Goal: Find specific page/section: Find specific page/section

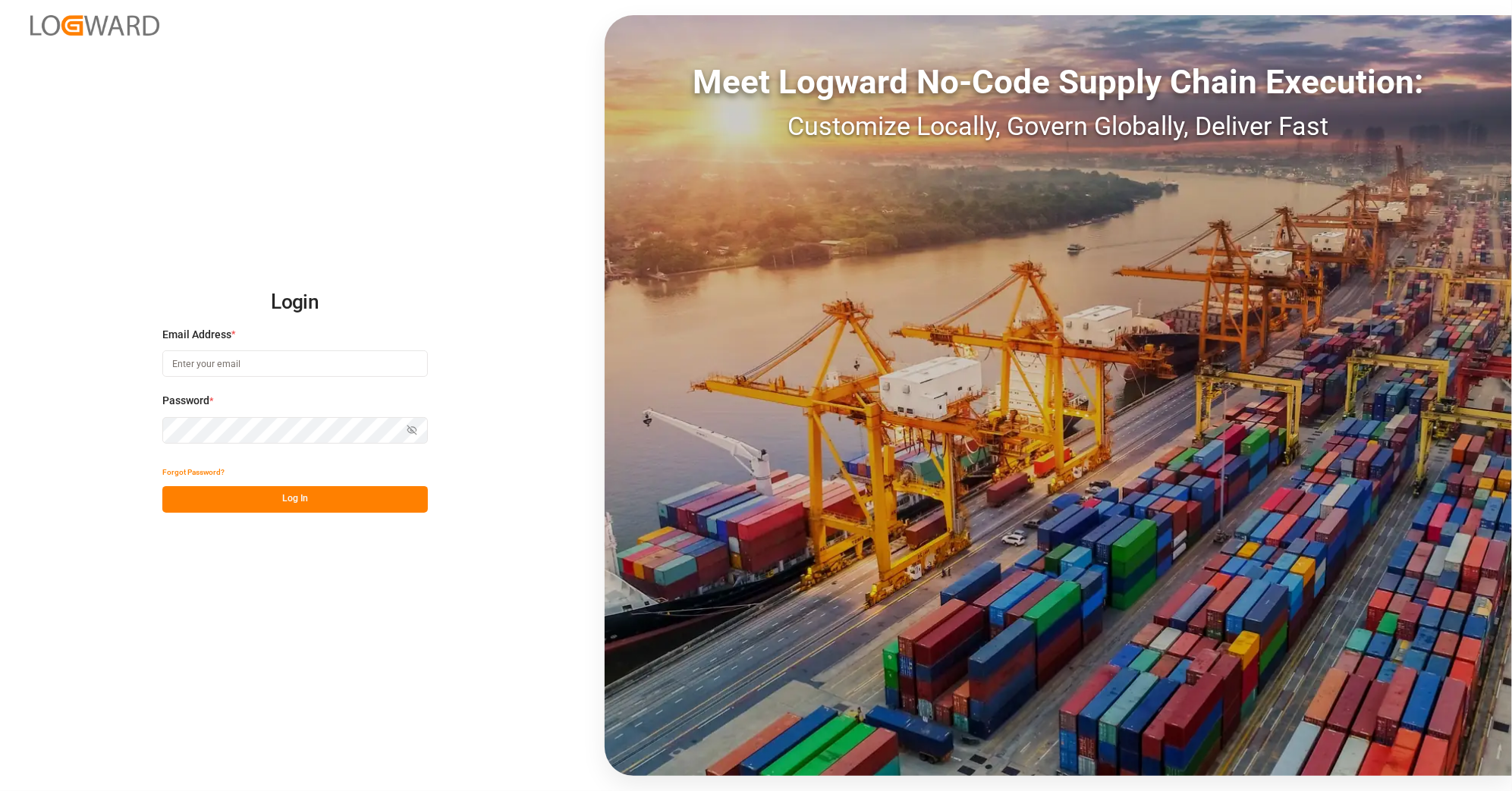
type input "ida.timmen@melitta.de"
drag, startPoint x: 357, startPoint y: 491, endPoint x: 672, endPoint y: 352, distance: 344.3
click at [357, 489] on button "Log In" at bounding box center [295, 499] width 265 height 27
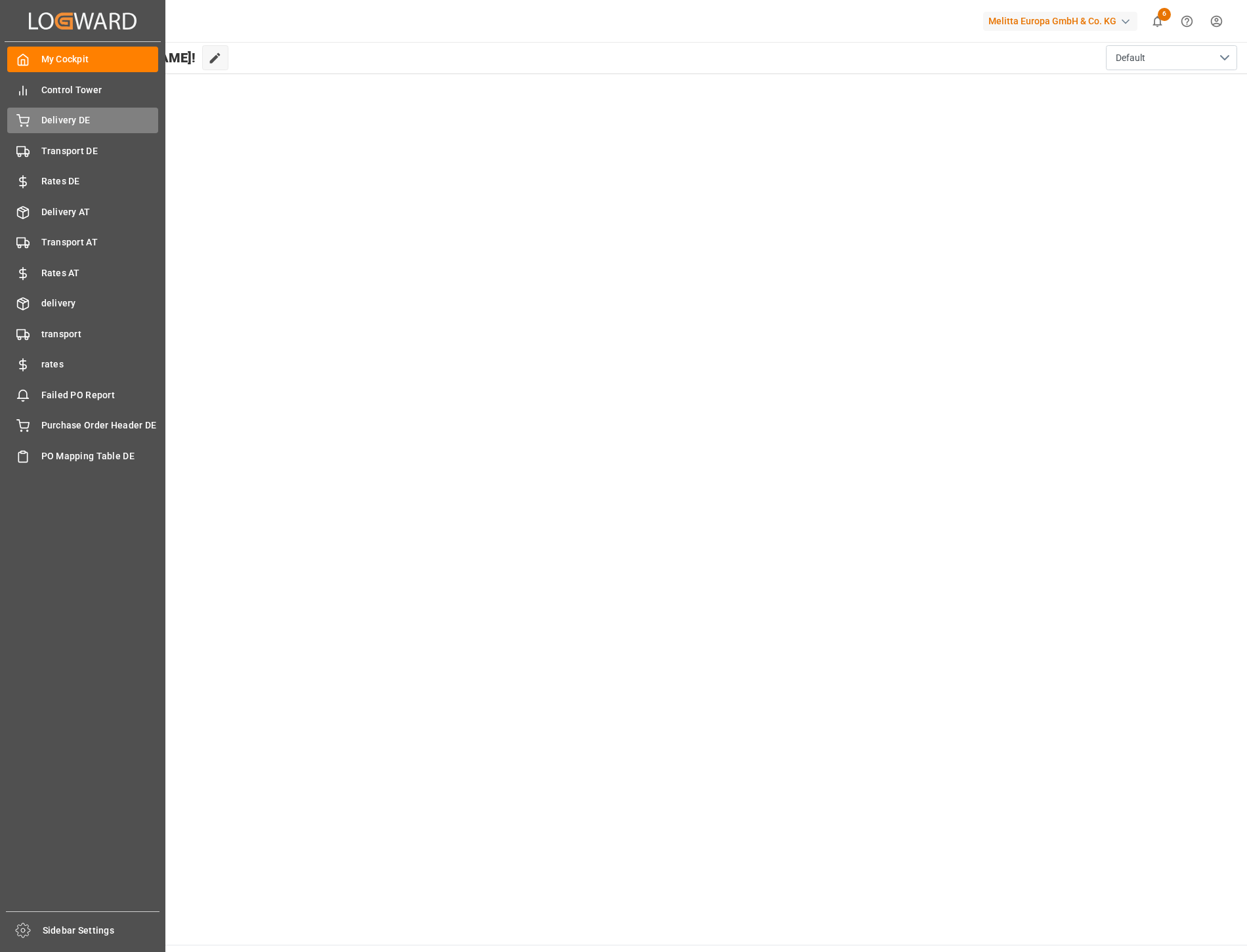
click at [71, 111] on div "Delivery DE Delivery DE" at bounding box center [83, 120] width 151 height 26
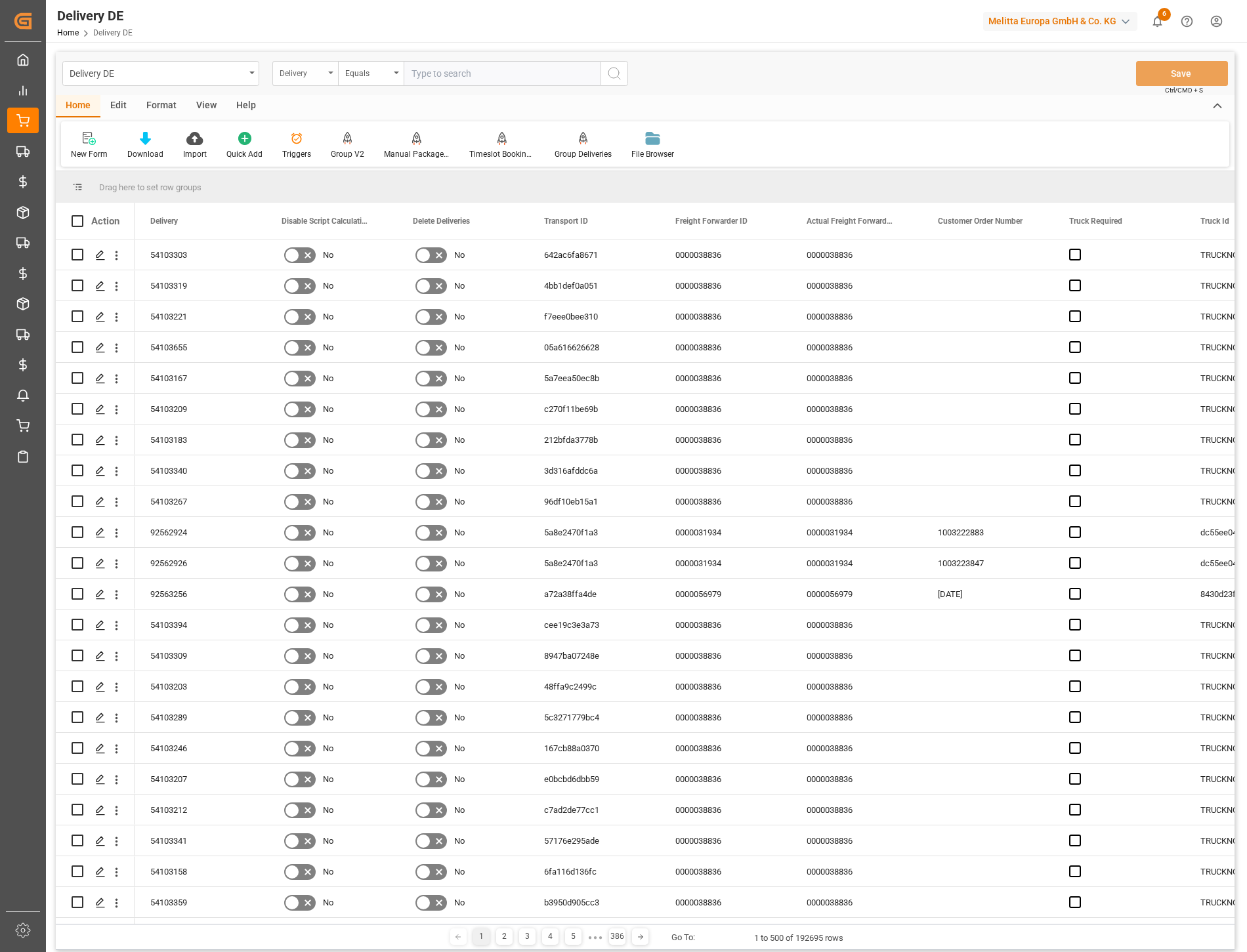
click at [313, 74] on div "Delivery" at bounding box center [302, 72] width 44 height 15
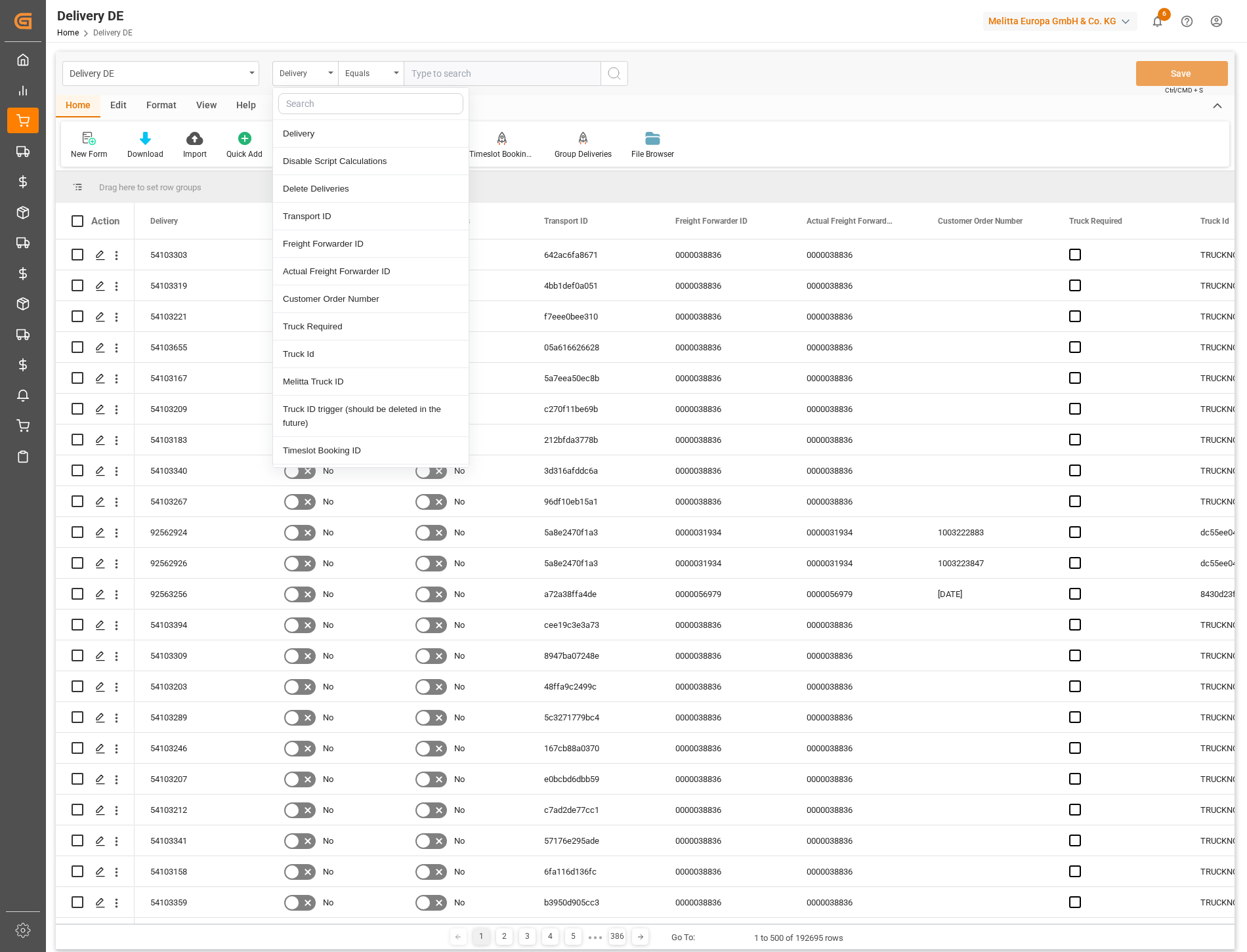
click at [324, 105] on input "text" at bounding box center [371, 104] width 185 height 21
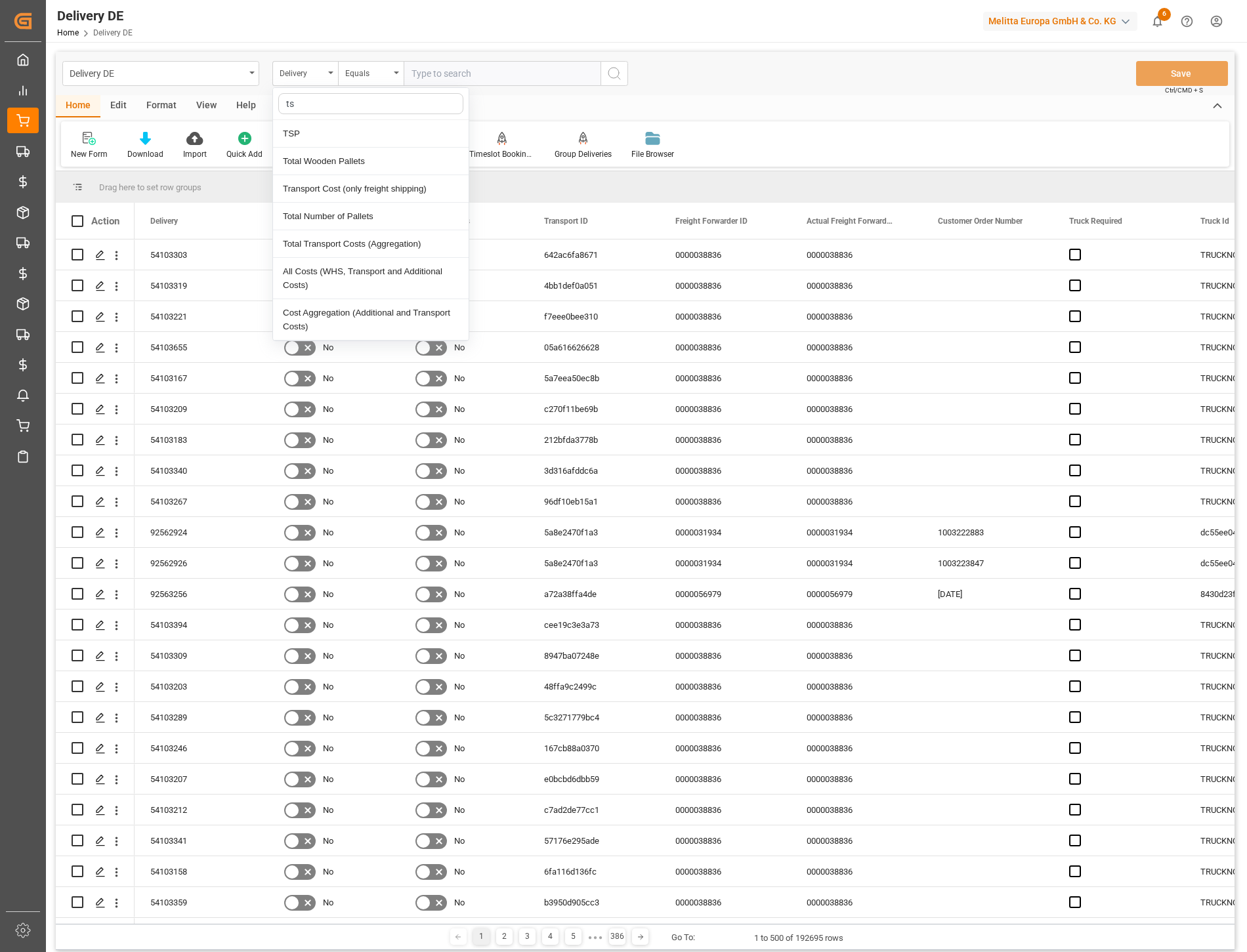
type input "tsp"
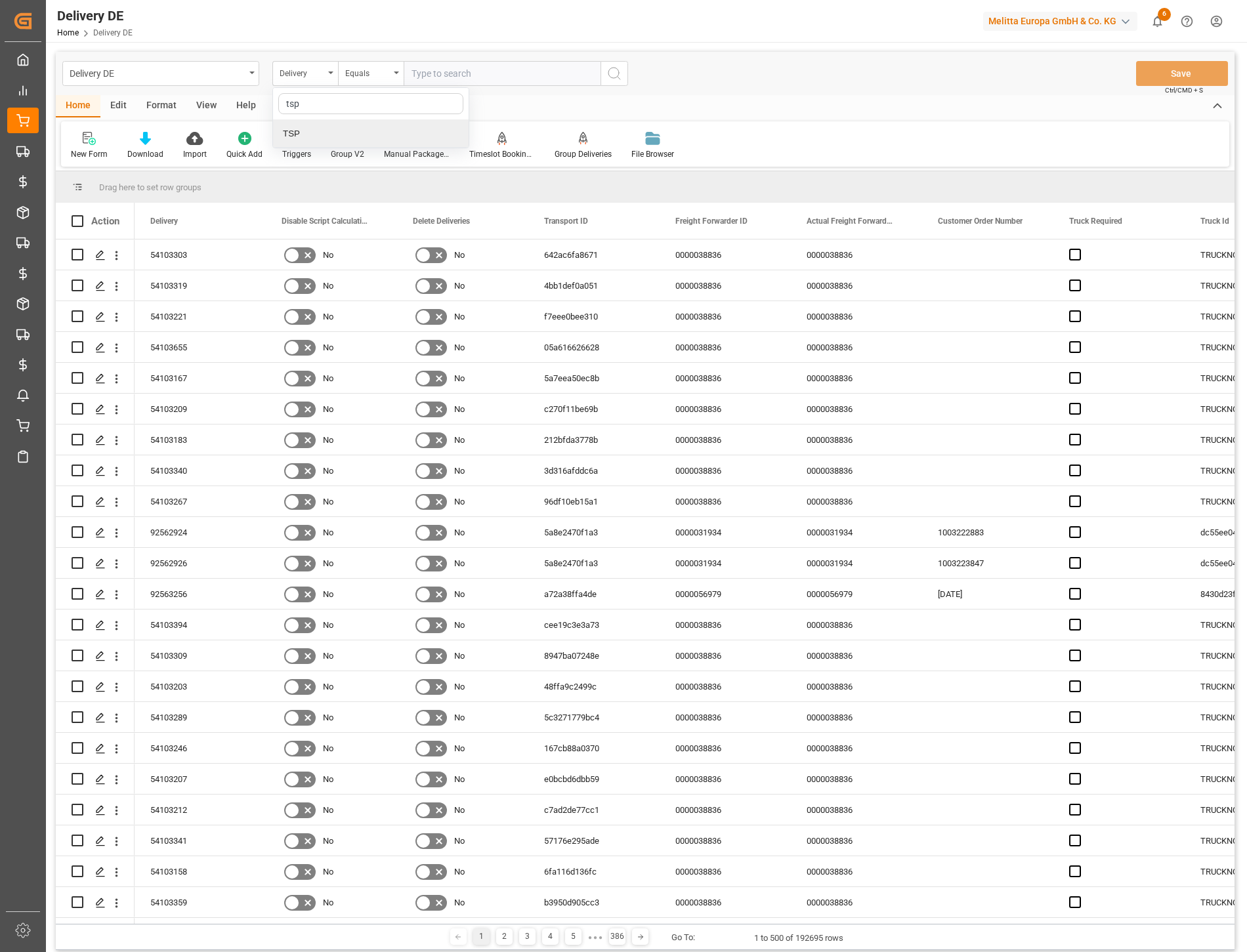
click at [345, 126] on div "TSP" at bounding box center [371, 134] width 196 height 28
click at [468, 79] on input "text" at bounding box center [502, 74] width 197 height 25
type input "Hölkemeier"
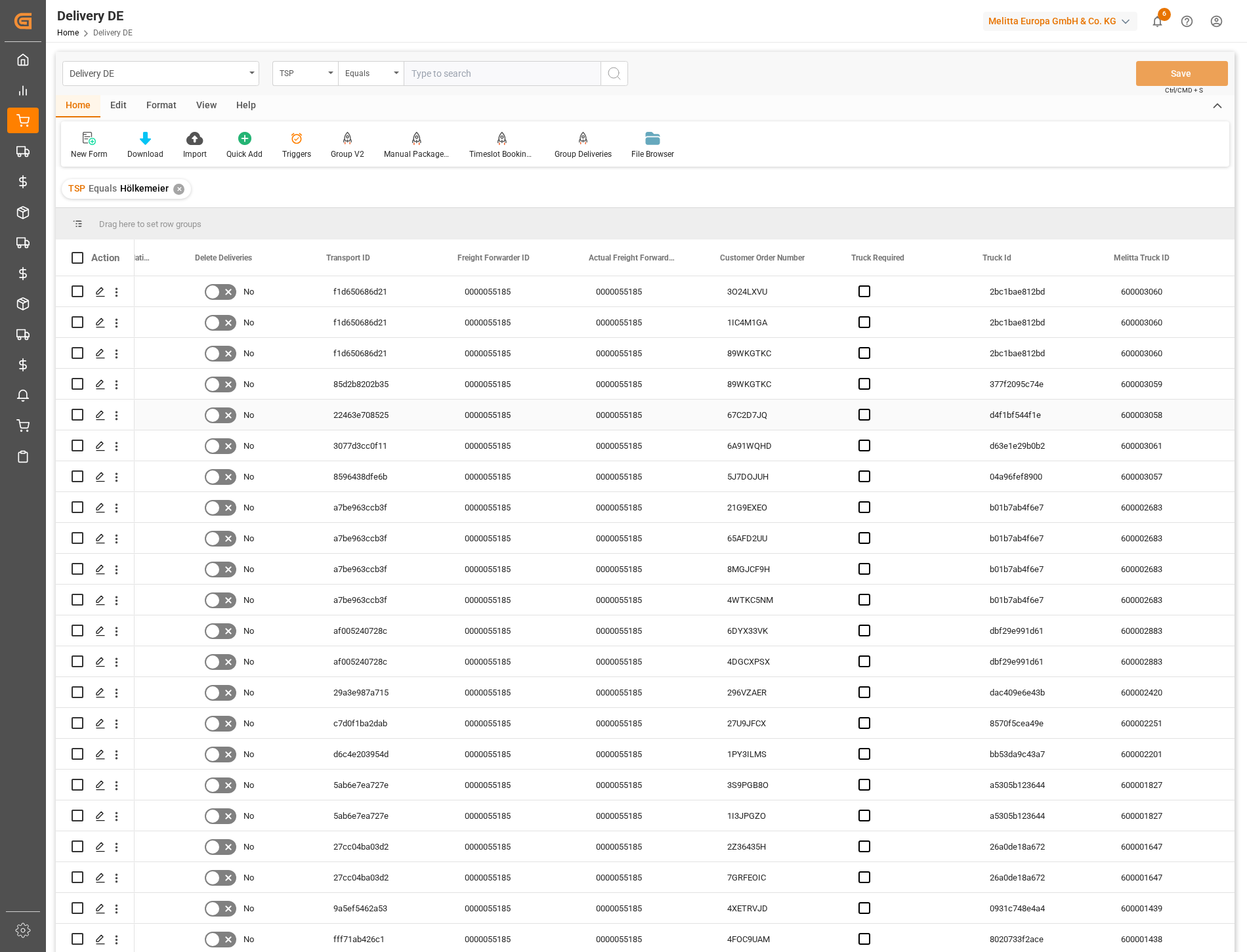
scroll to position [0, 219]
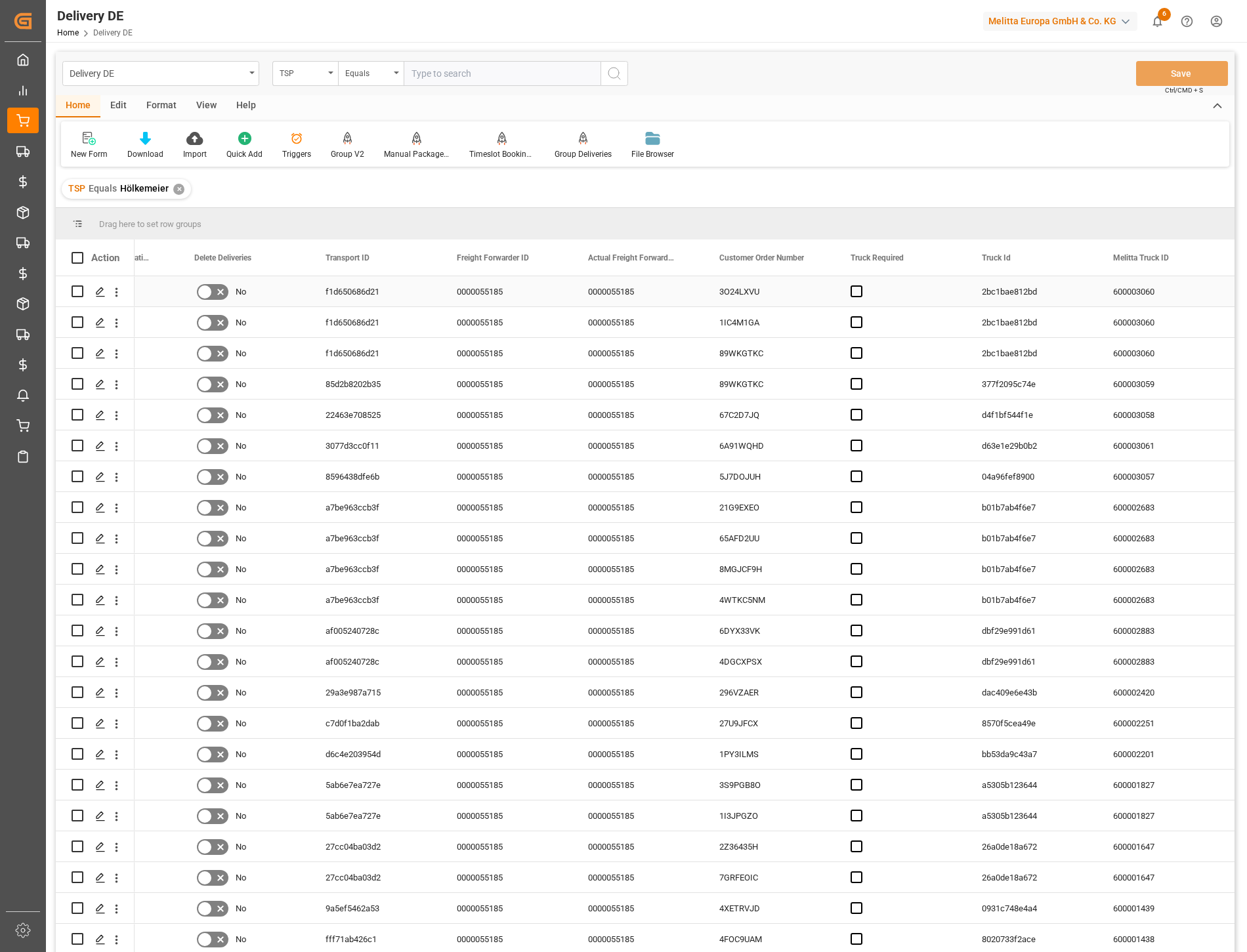
click at [627, 292] on div "0000055185" at bounding box center [638, 292] width 131 height 30
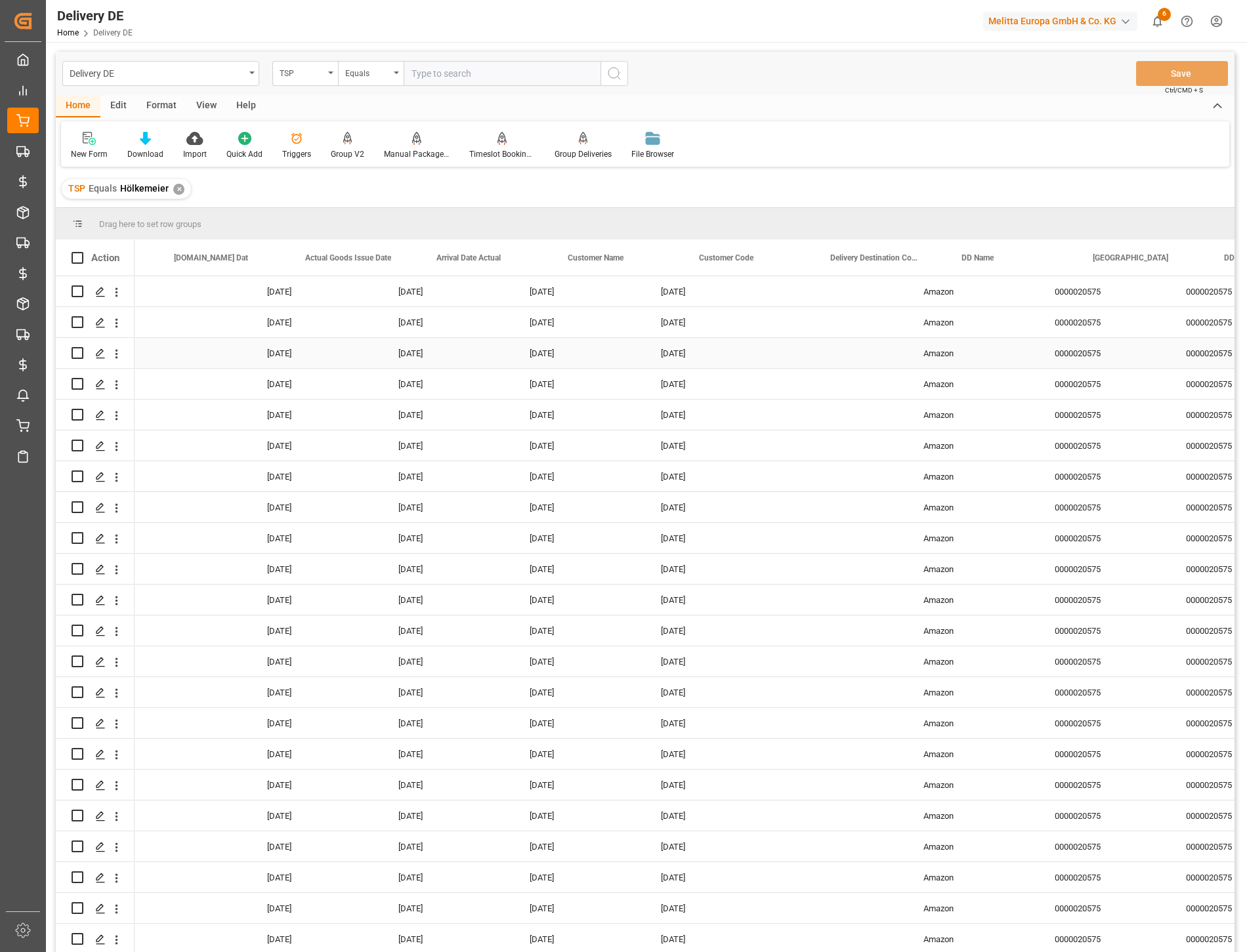
scroll to position [0, 1823]
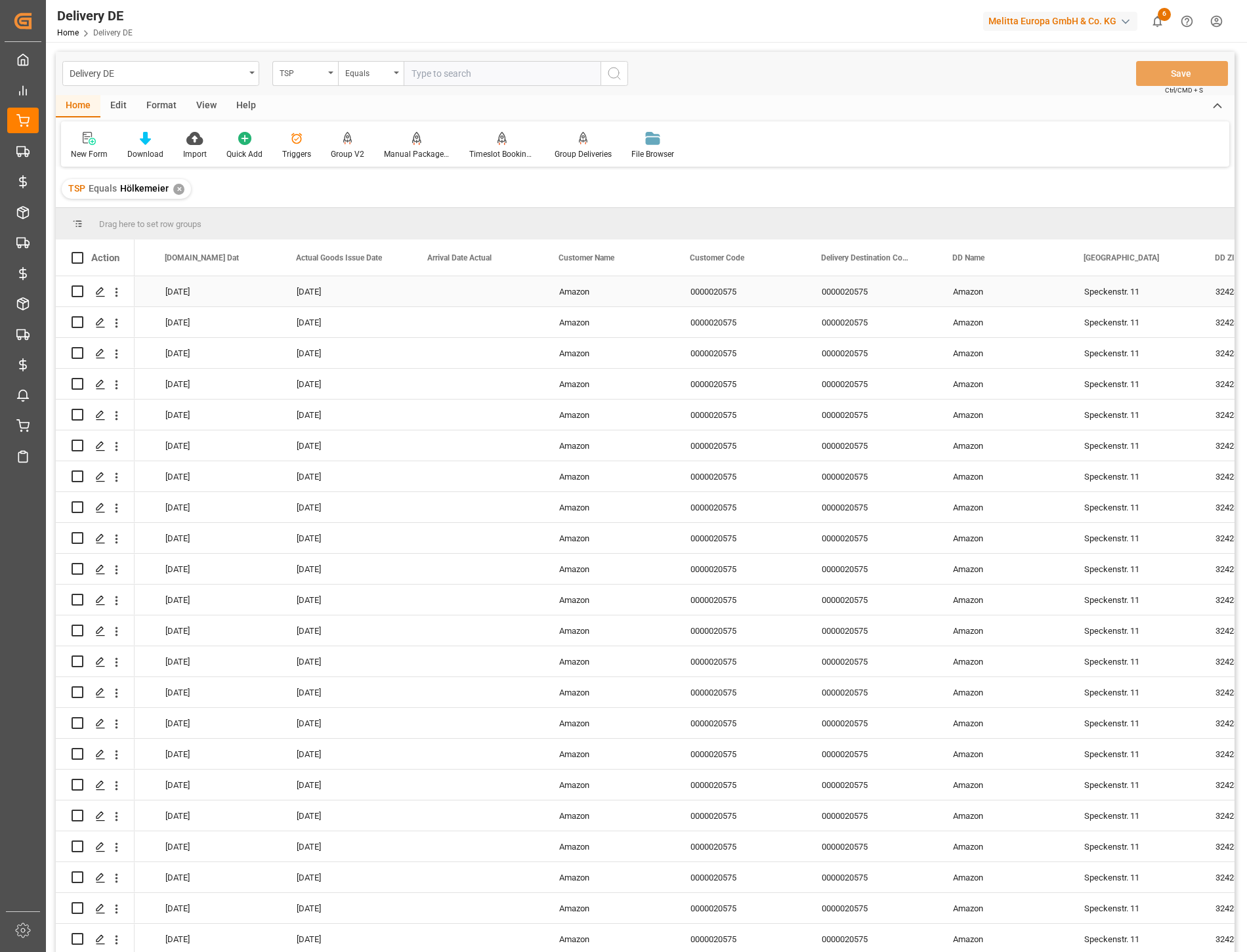
click at [841, 296] on div "0000020575" at bounding box center [872, 292] width 131 height 30
click at [324, 71] on div "TSP" at bounding box center [305, 74] width 66 height 25
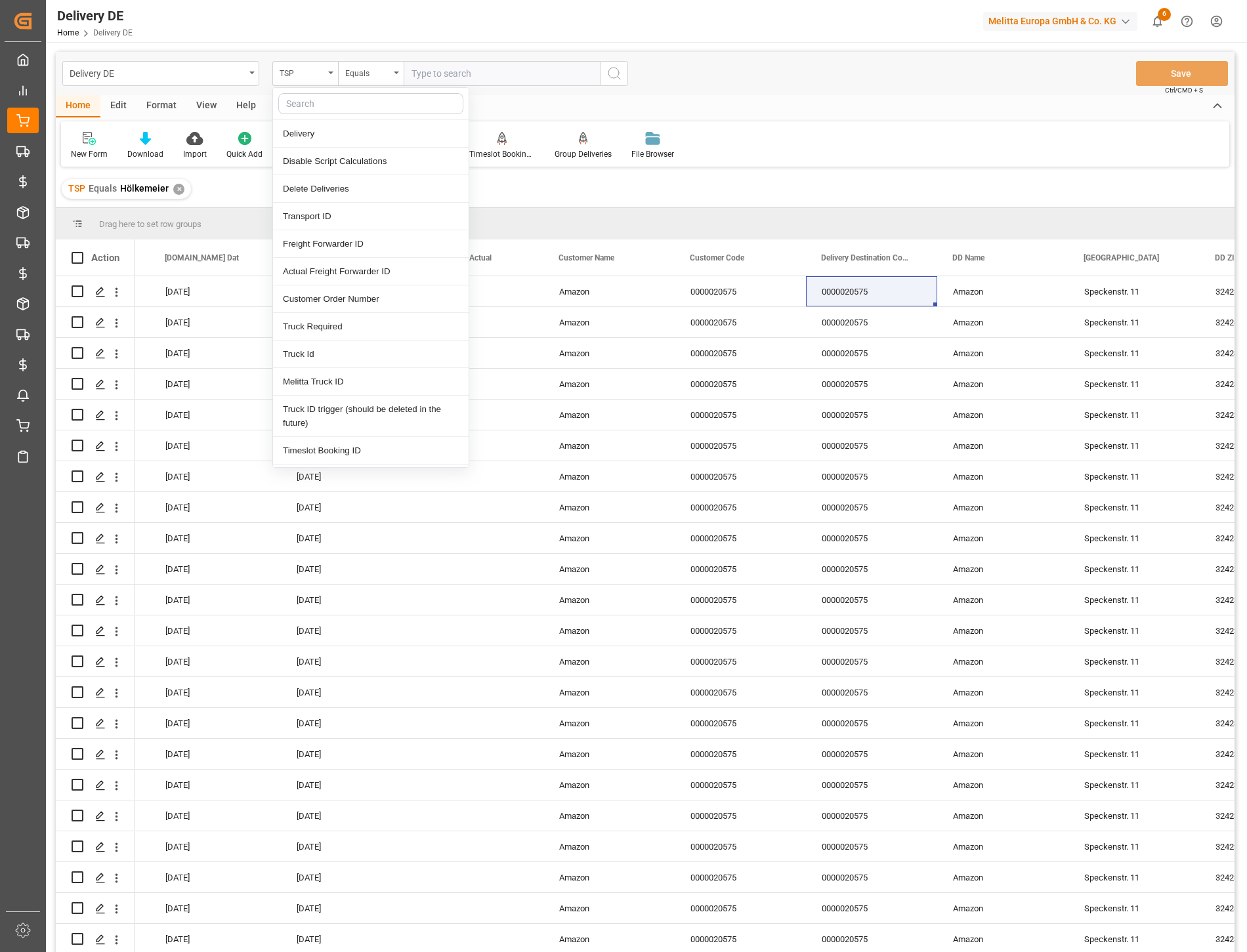
click at [326, 101] on input "text" at bounding box center [371, 104] width 185 height 21
type input "des"
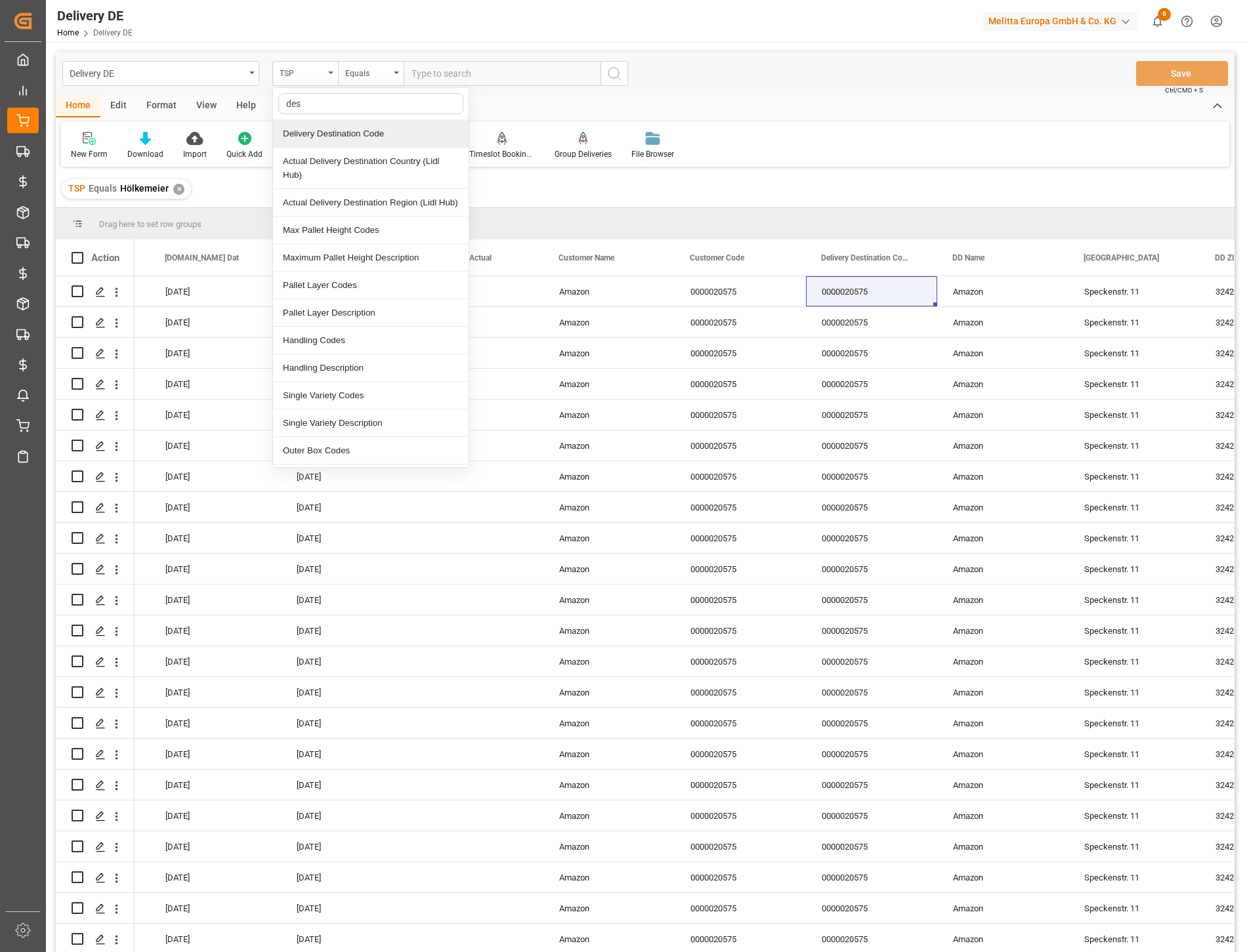
click at [325, 135] on div "Delivery Destination Code" at bounding box center [371, 134] width 196 height 28
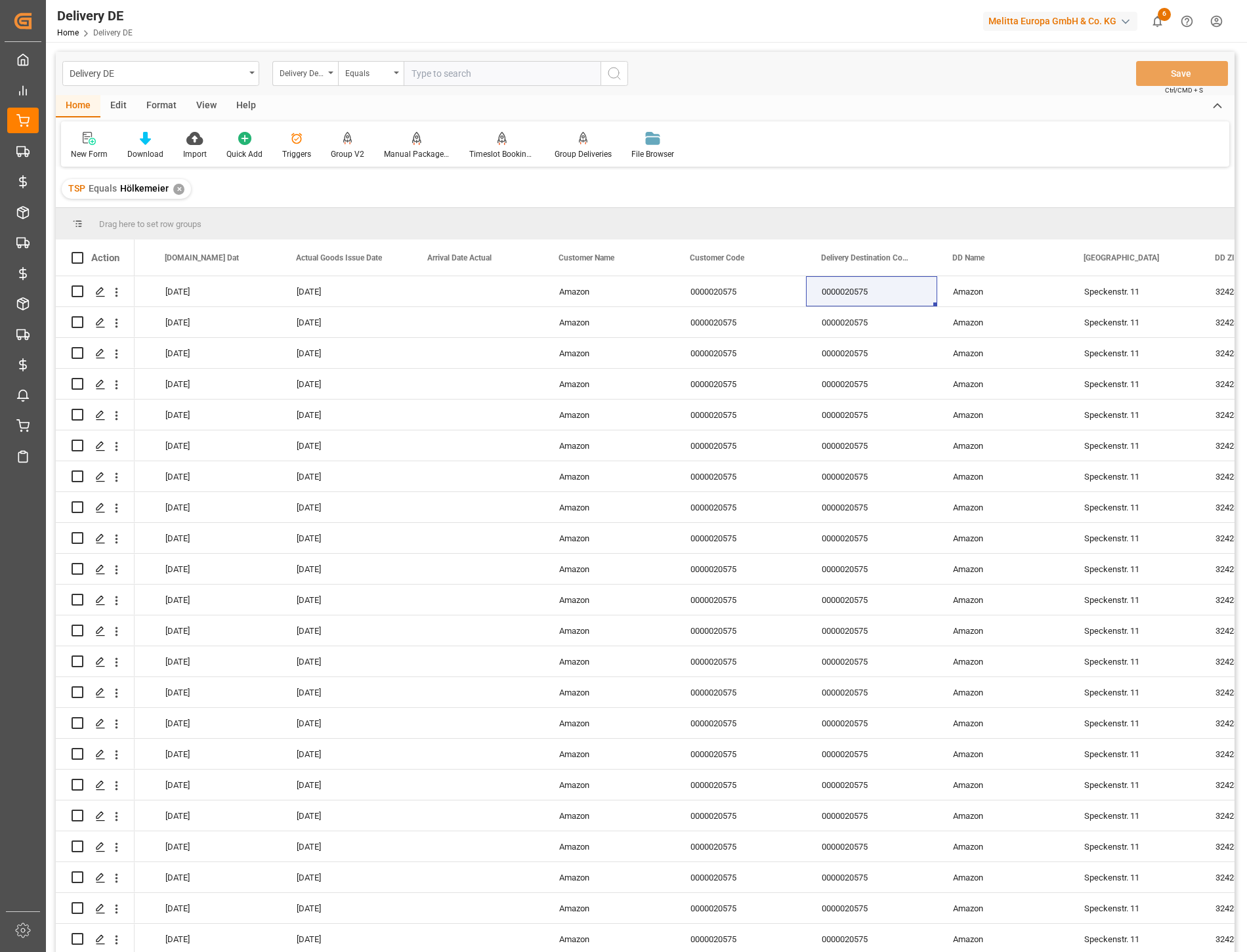
click at [453, 68] on input "text" at bounding box center [502, 74] width 197 height 25
paste input "0000020575"
type input "0000020575"
click at [618, 76] on circle "search button" at bounding box center [614, 73] width 11 height 11
click at [175, 188] on div "✕" at bounding box center [178, 189] width 11 height 11
